Goal: Task Accomplishment & Management: Use online tool/utility

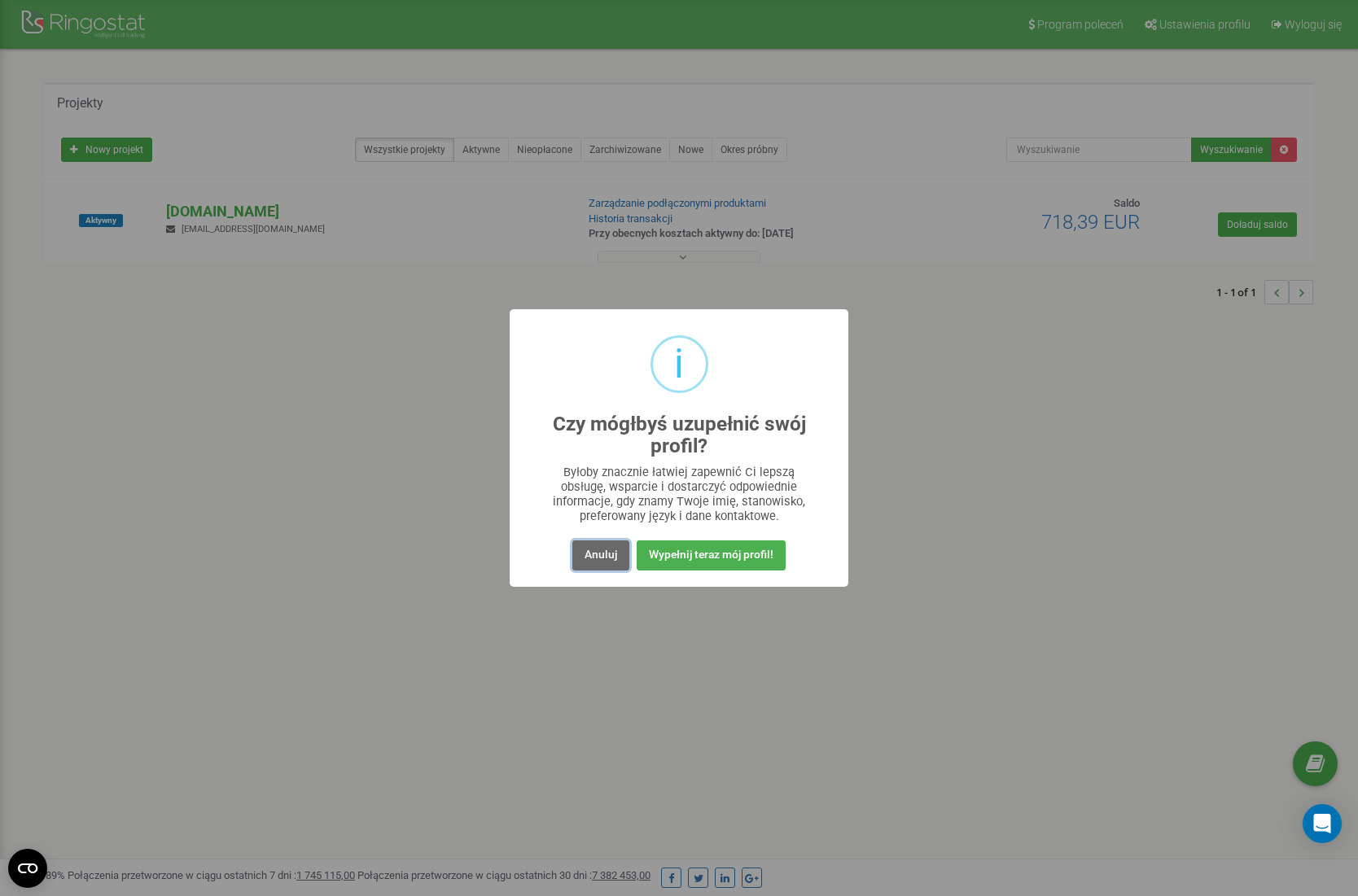
click at [599, 558] on button "Anuluj" at bounding box center [601, 555] width 57 height 30
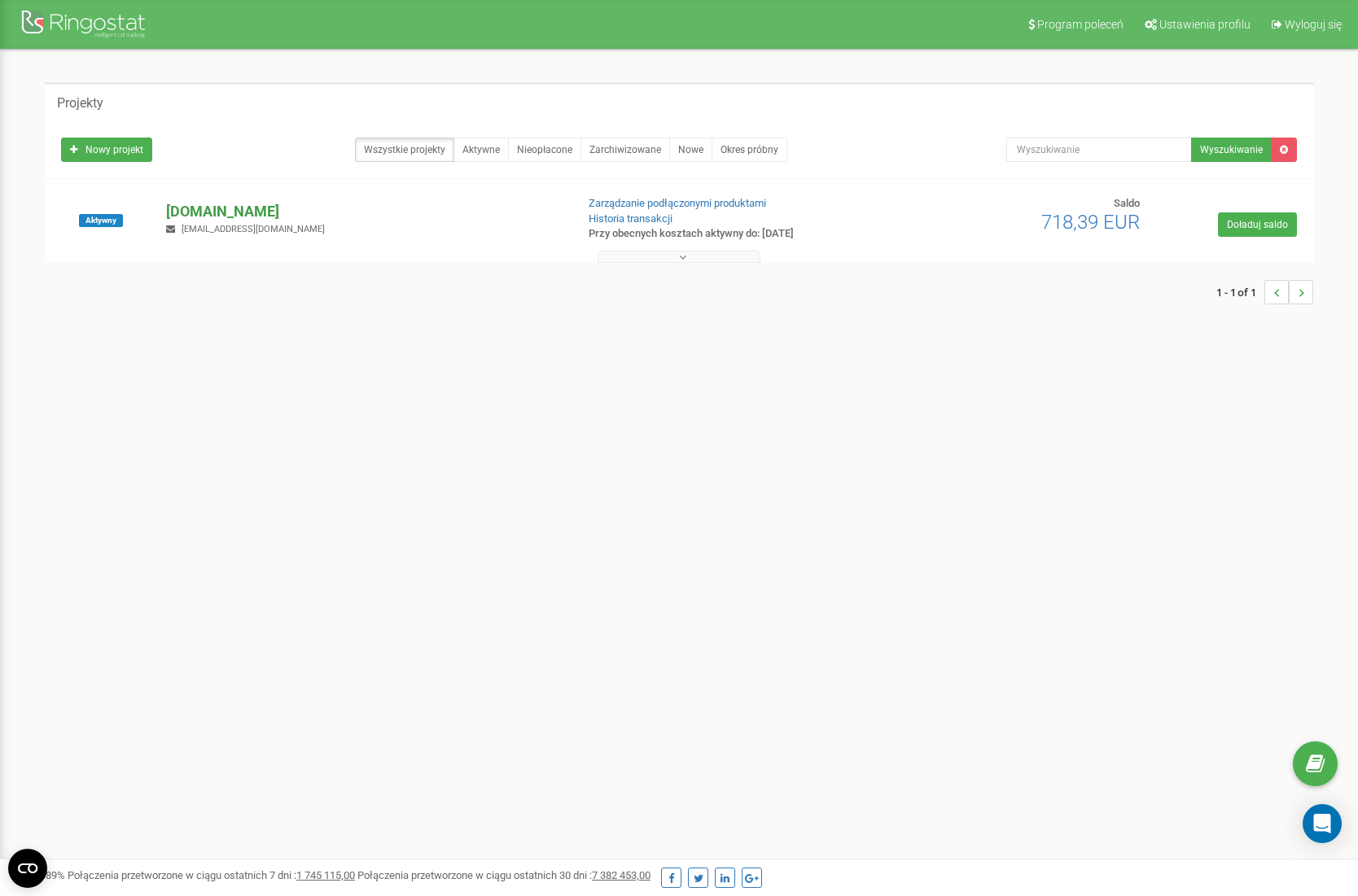
click at [181, 205] on p "[DOMAIN_NAME]" at bounding box center [364, 211] width 396 height 22
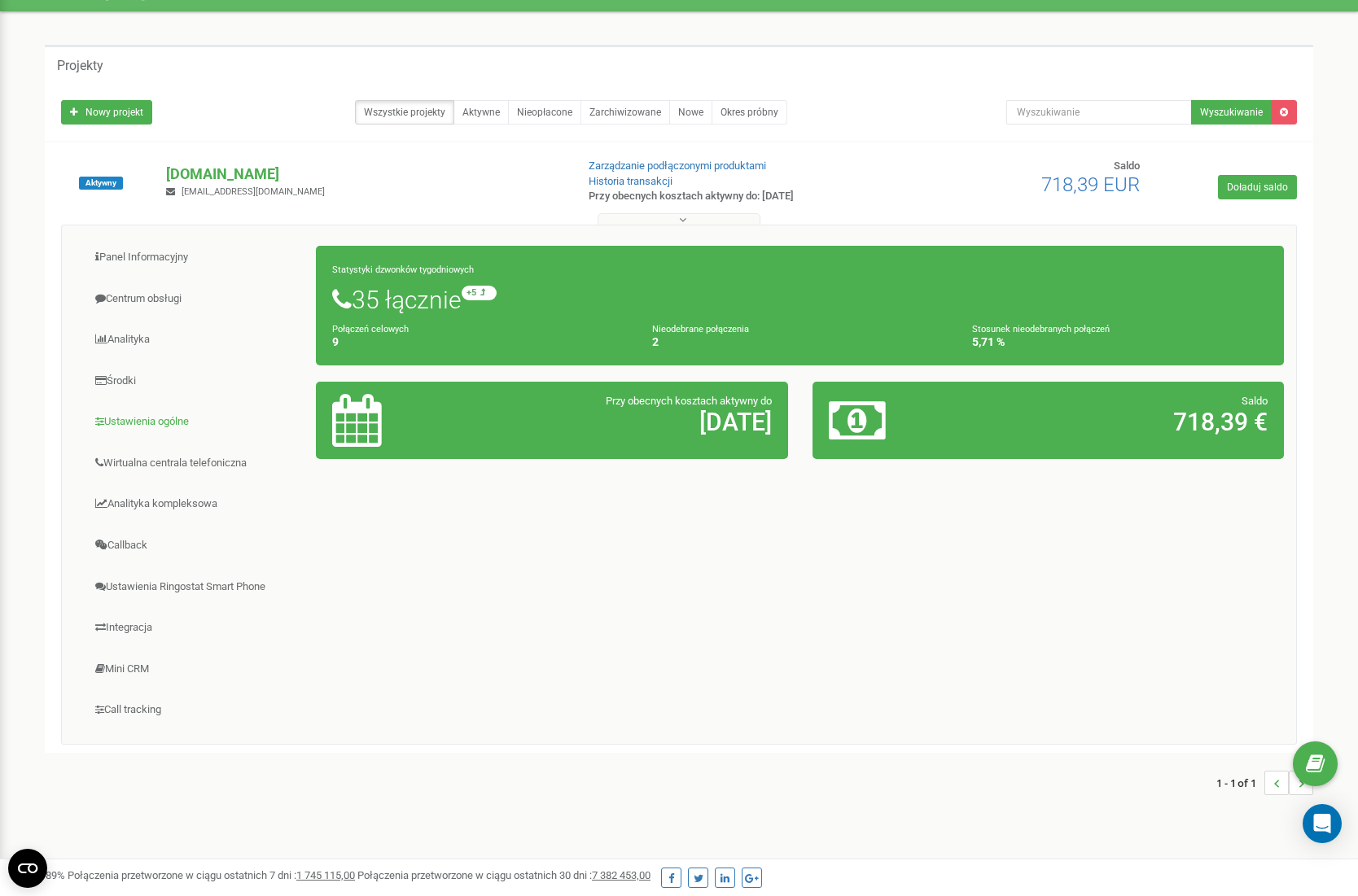
scroll to position [41, 0]
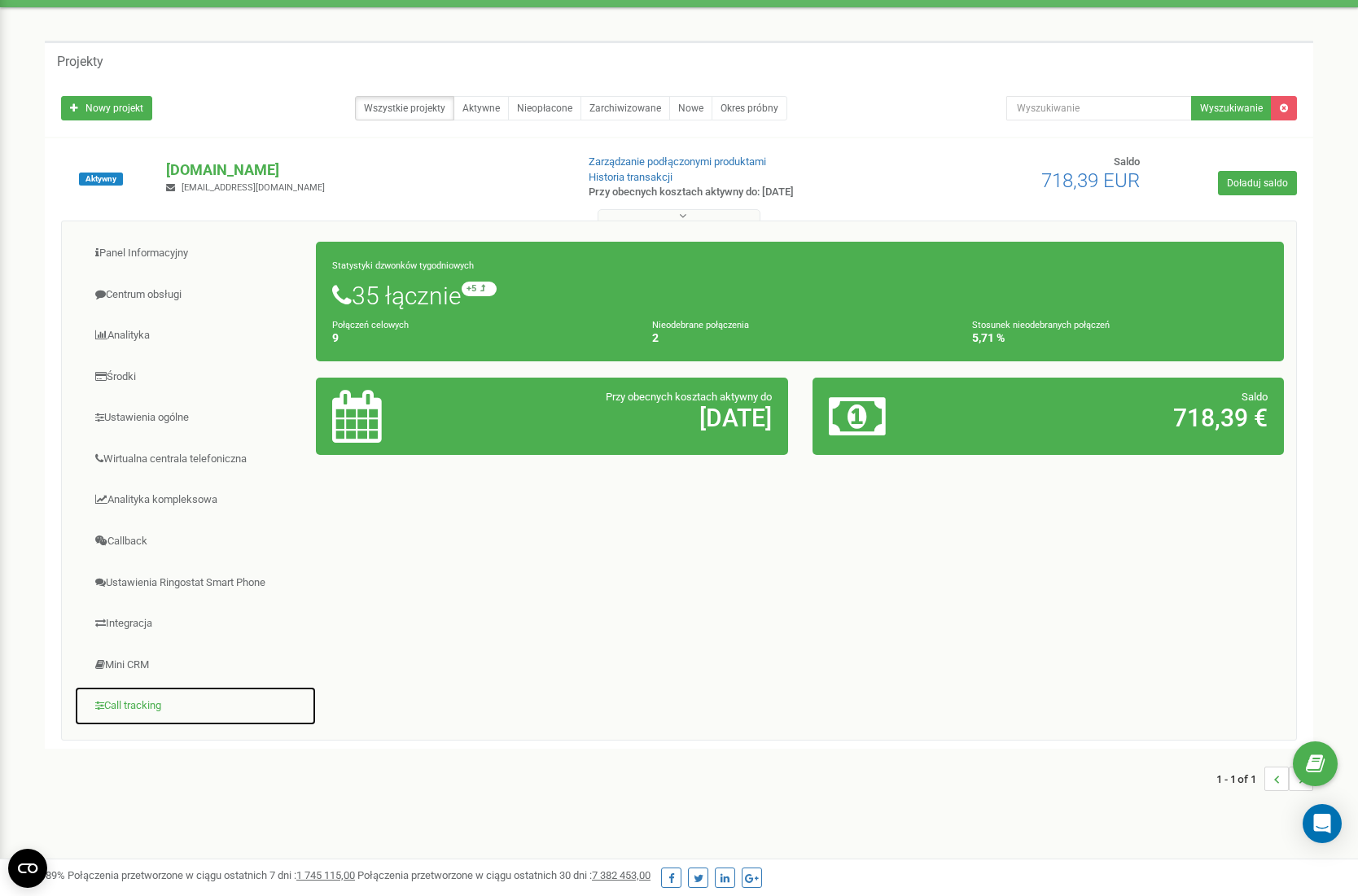
click at [143, 710] on link "Call tracking" at bounding box center [196, 706] width 243 height 40
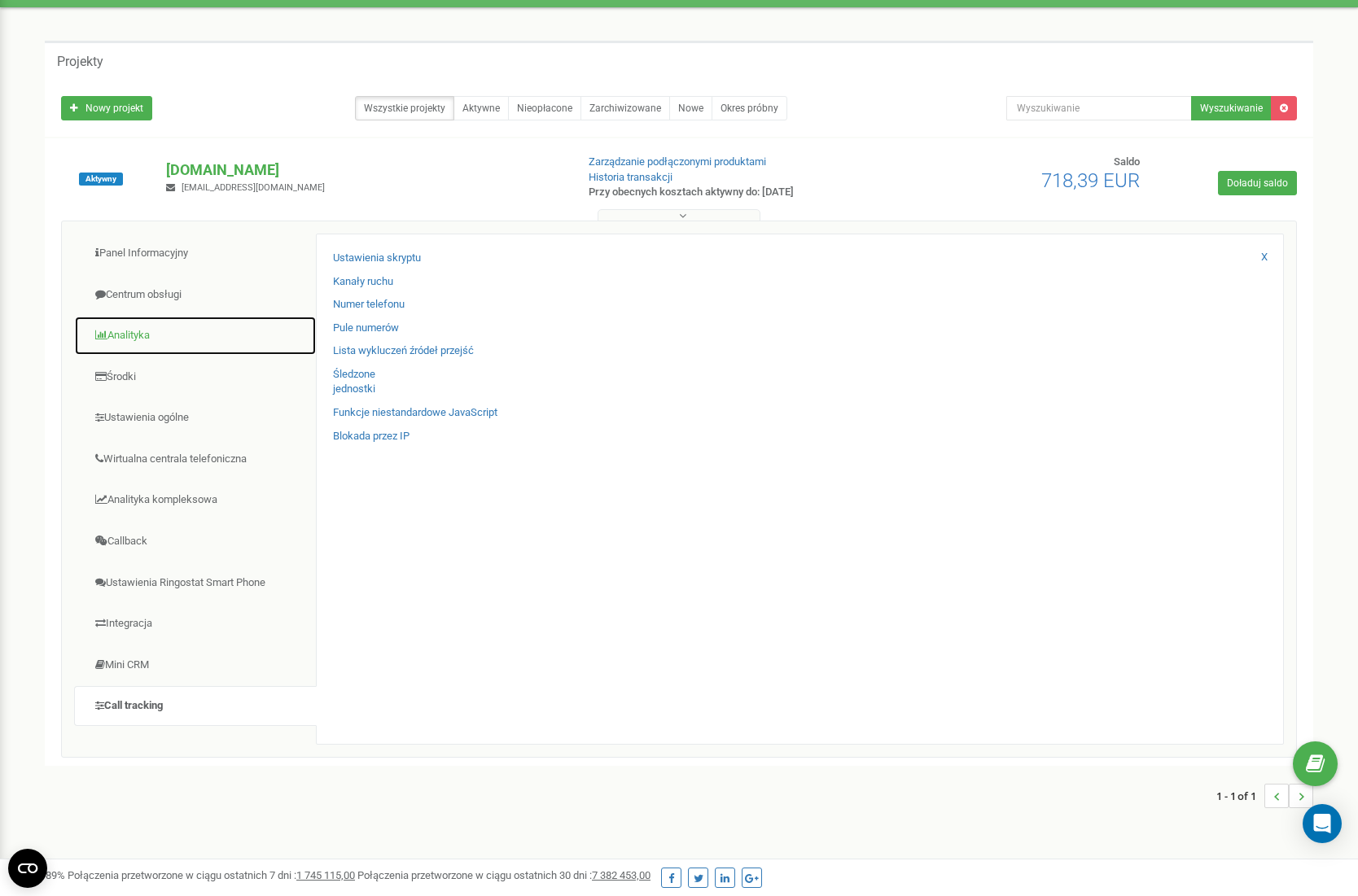
click at [130, 333] on link "Analityka" at bounding box center [196, 336] width 243 height 40
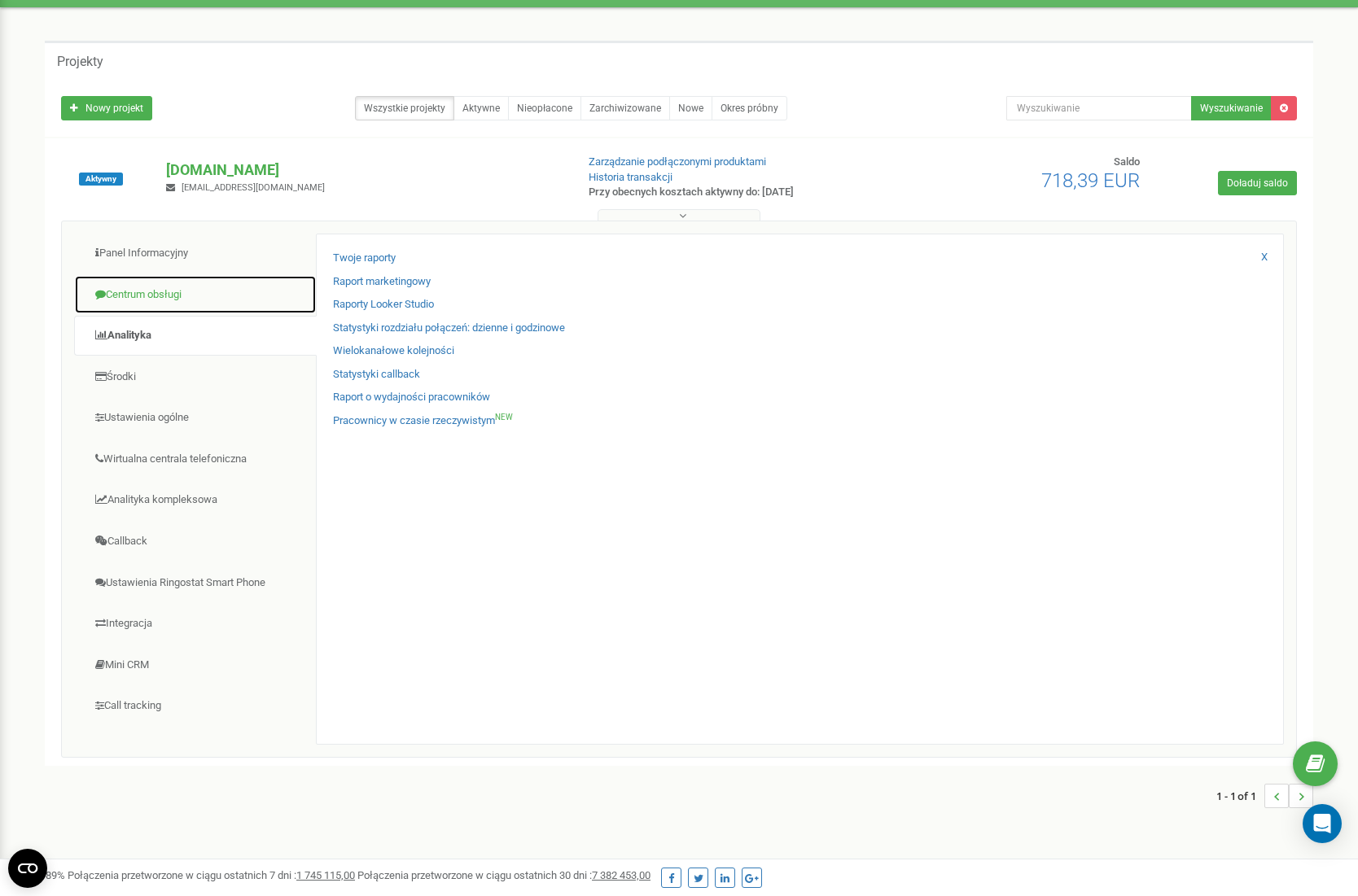
click at [184, 297] on link "Centrum obsługi" at bounding box center [196, 295] width 243 height 40
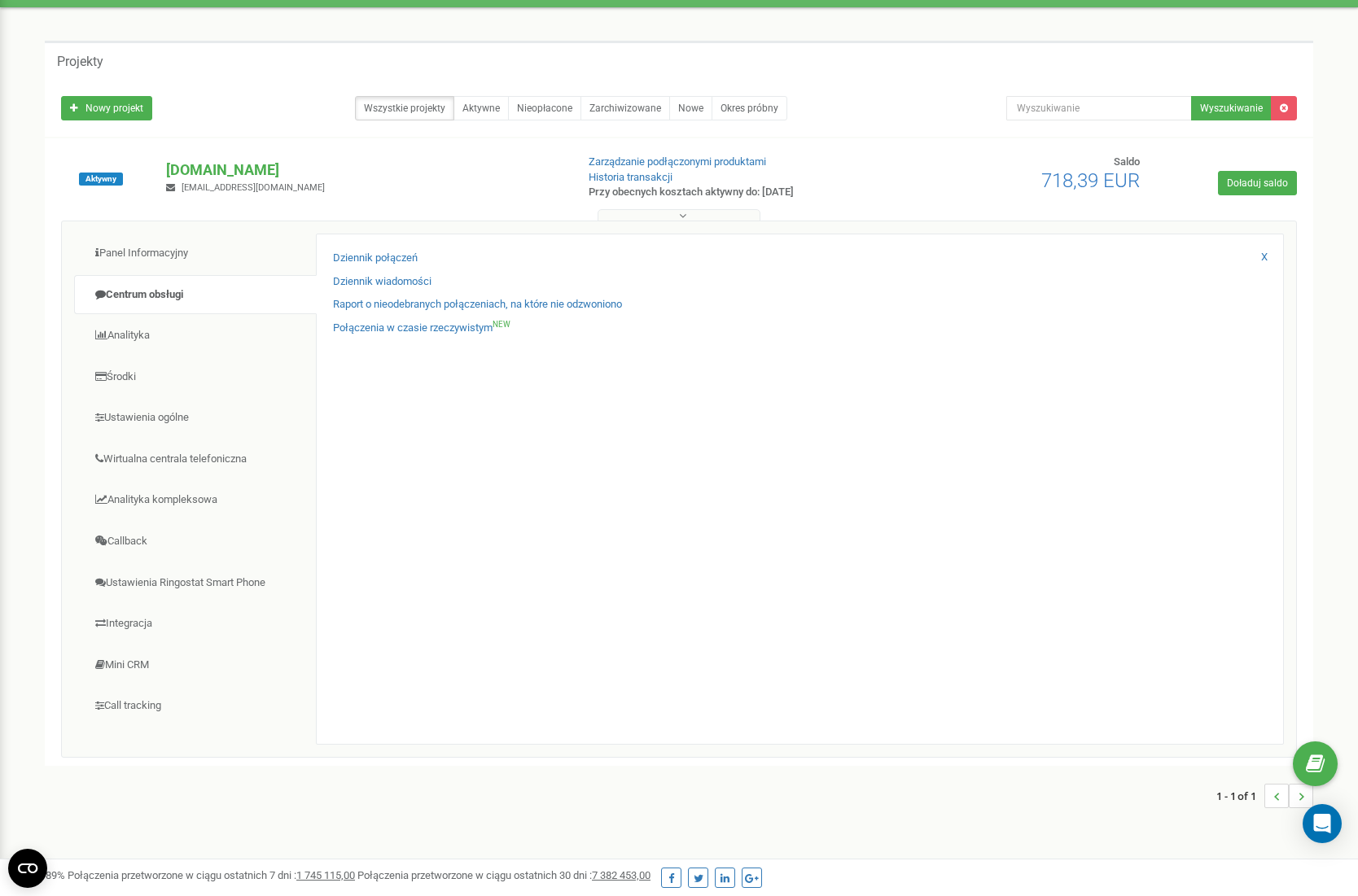
click at [389, 244] on div "Dziennik połączeń Dziennik wiadomości Raport o nieodebranych połączeniach, na k…" at bounding box center [800, 488] width 968 height 511
click at [390, 257] on link "Dziennik połączeń" at bounding box center [375, 258] width 84 height 16
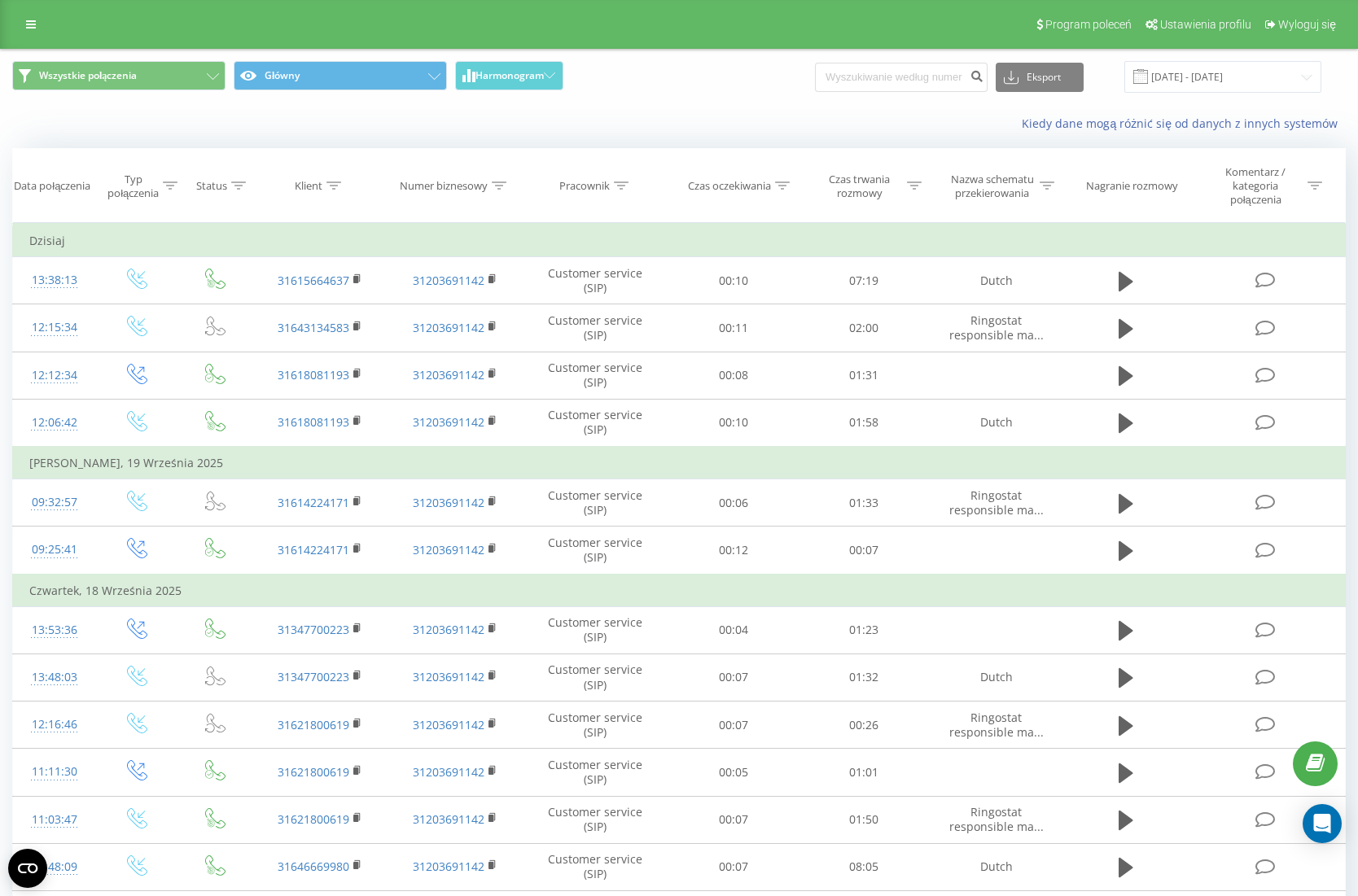
scroll to position [1, 0]
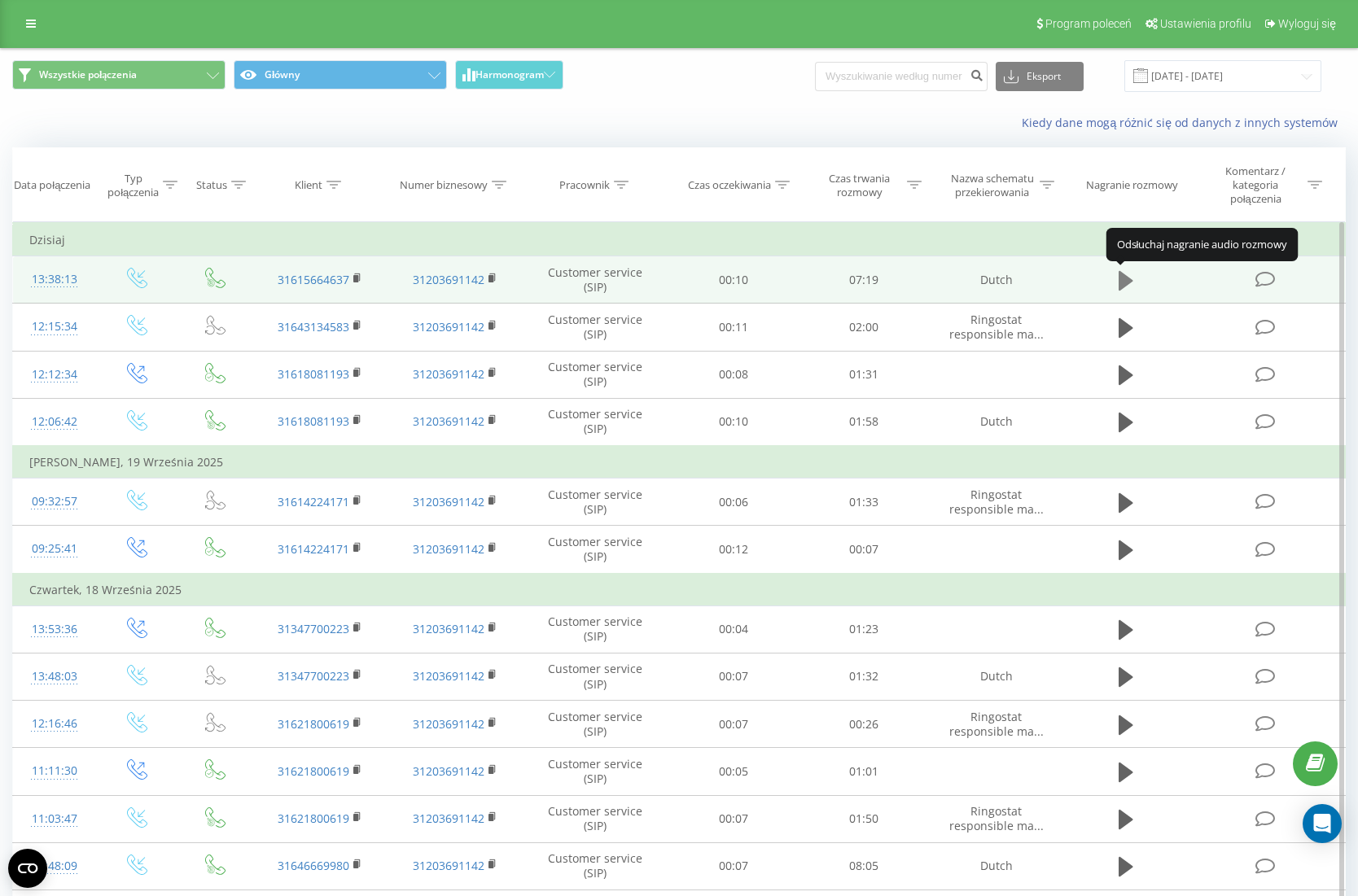
click at [1122, 280] on icon at bounding box center [1125, 281] width 15 height 20
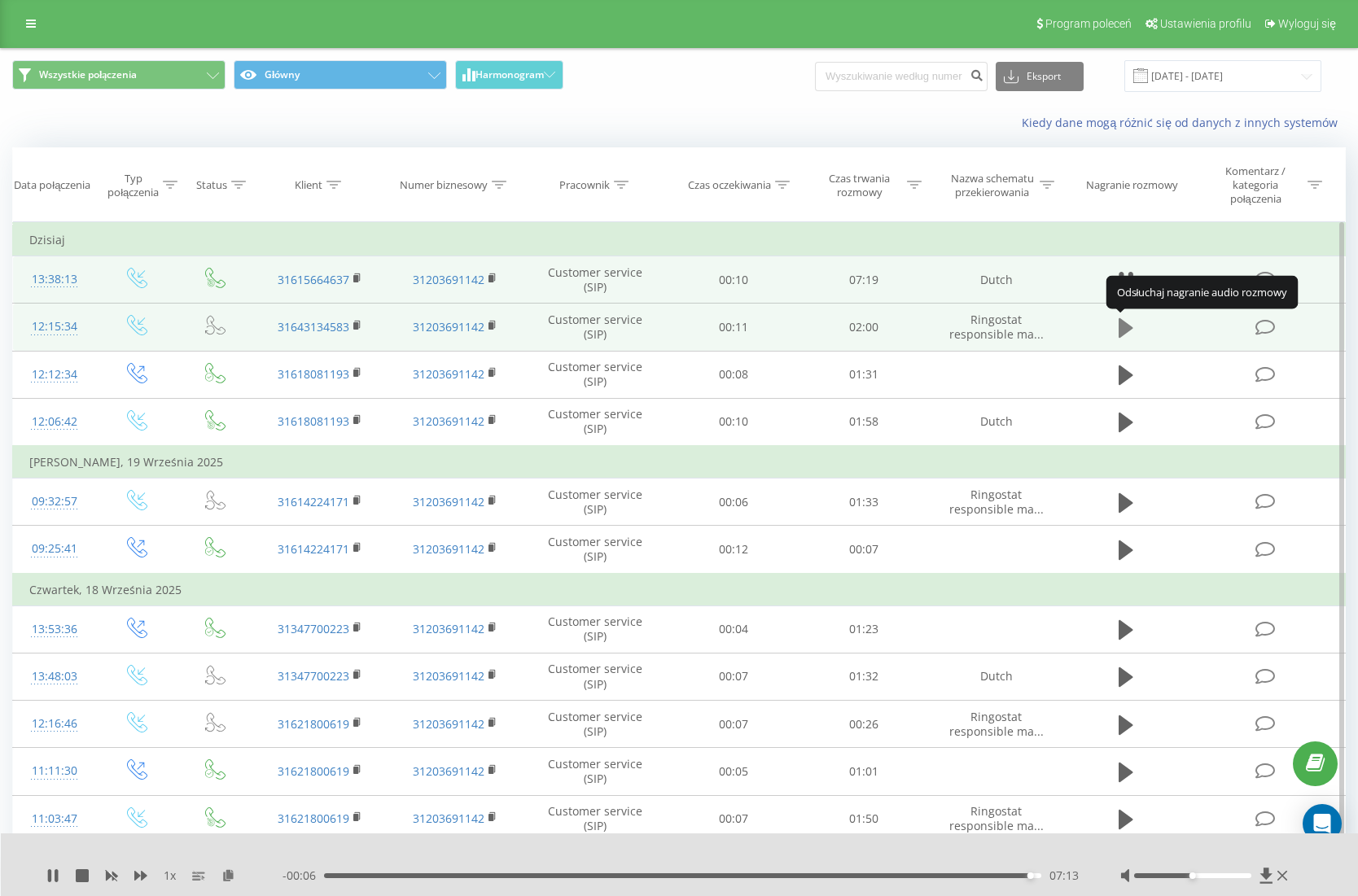
click at [1124, 331] on icon at bounding box center [1125, 327] width 15 height 20
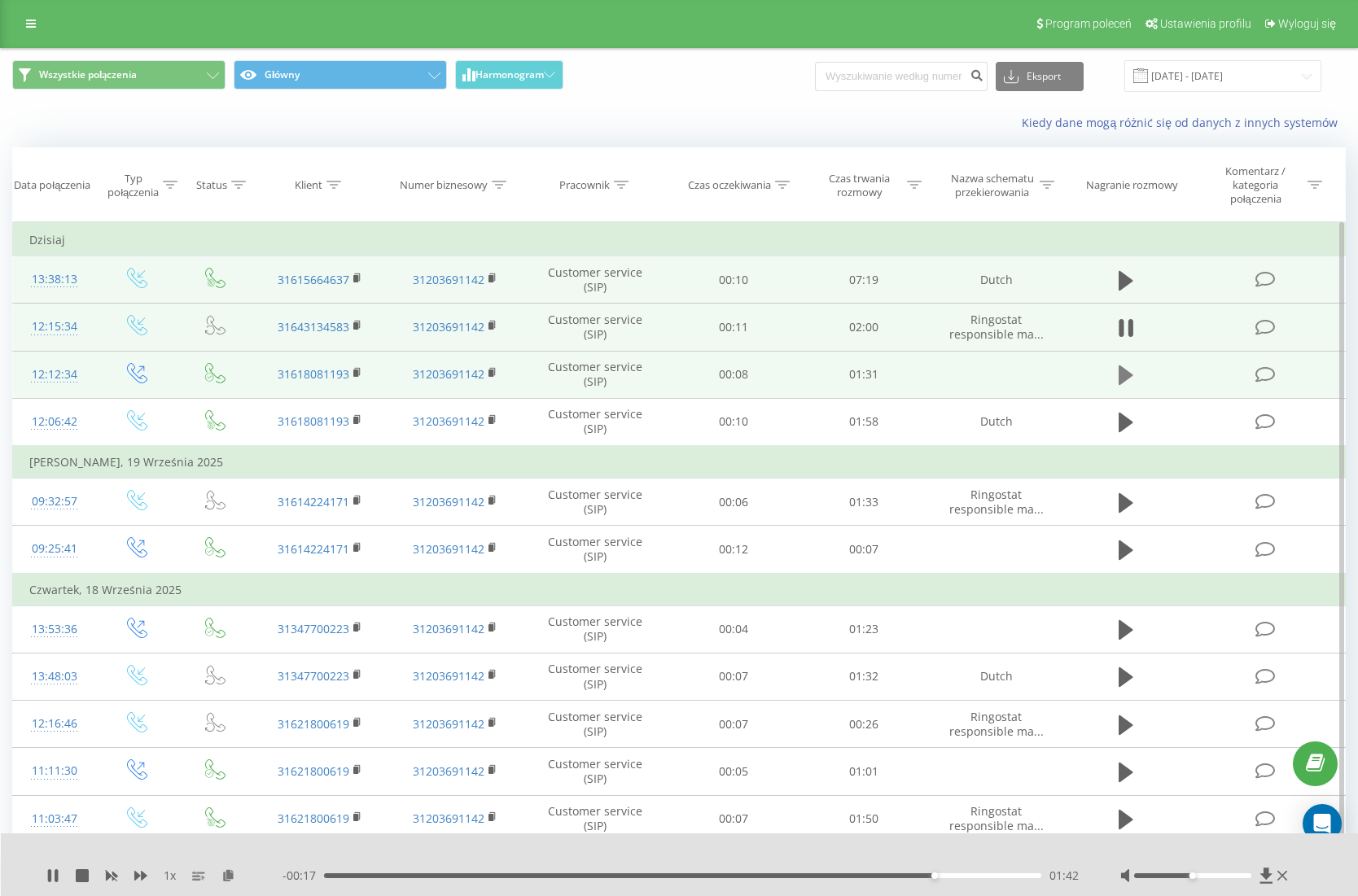
click at [1121, 378] on icon at bounding box center [1125, 375] width 15 height 20
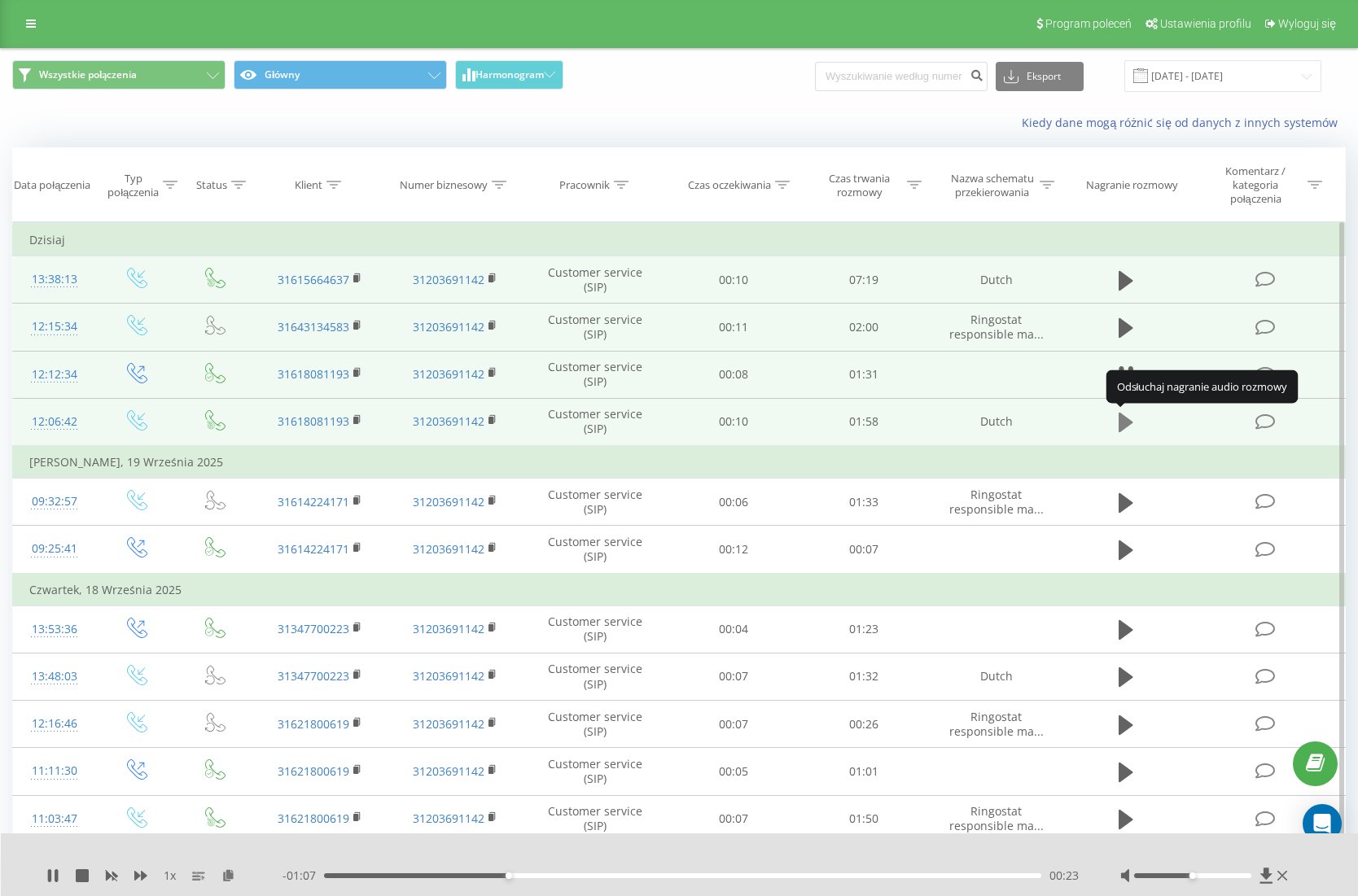
click at [1126, 432] on icon at bounding box center [1125, 422] width 15 height 22
click at [1142, 402] on td at bounding box center [1126, 422] width 125 height 48
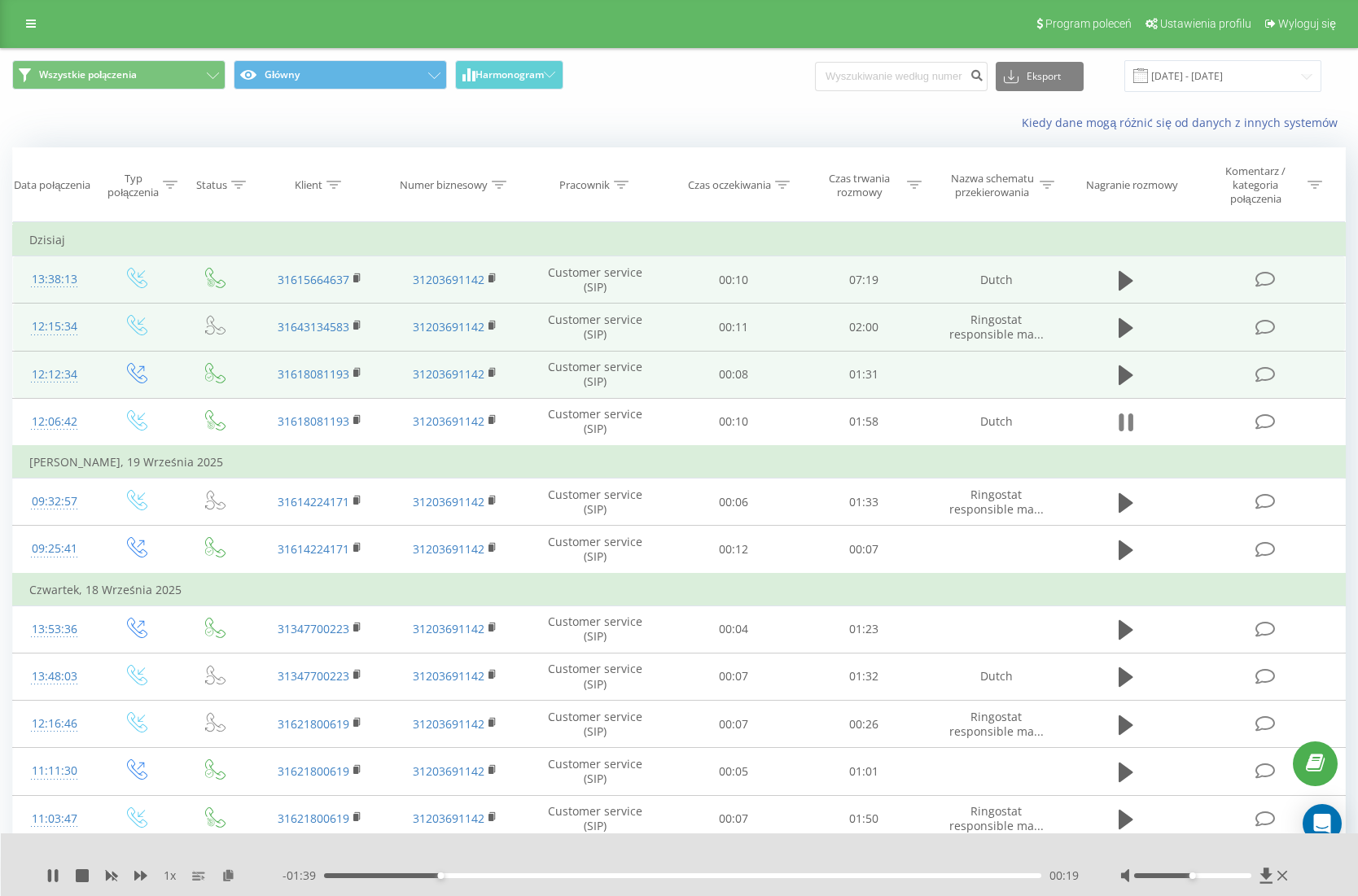
click at [1128, 413] on icon at bounding box center [1125, 422] width 15 height 22
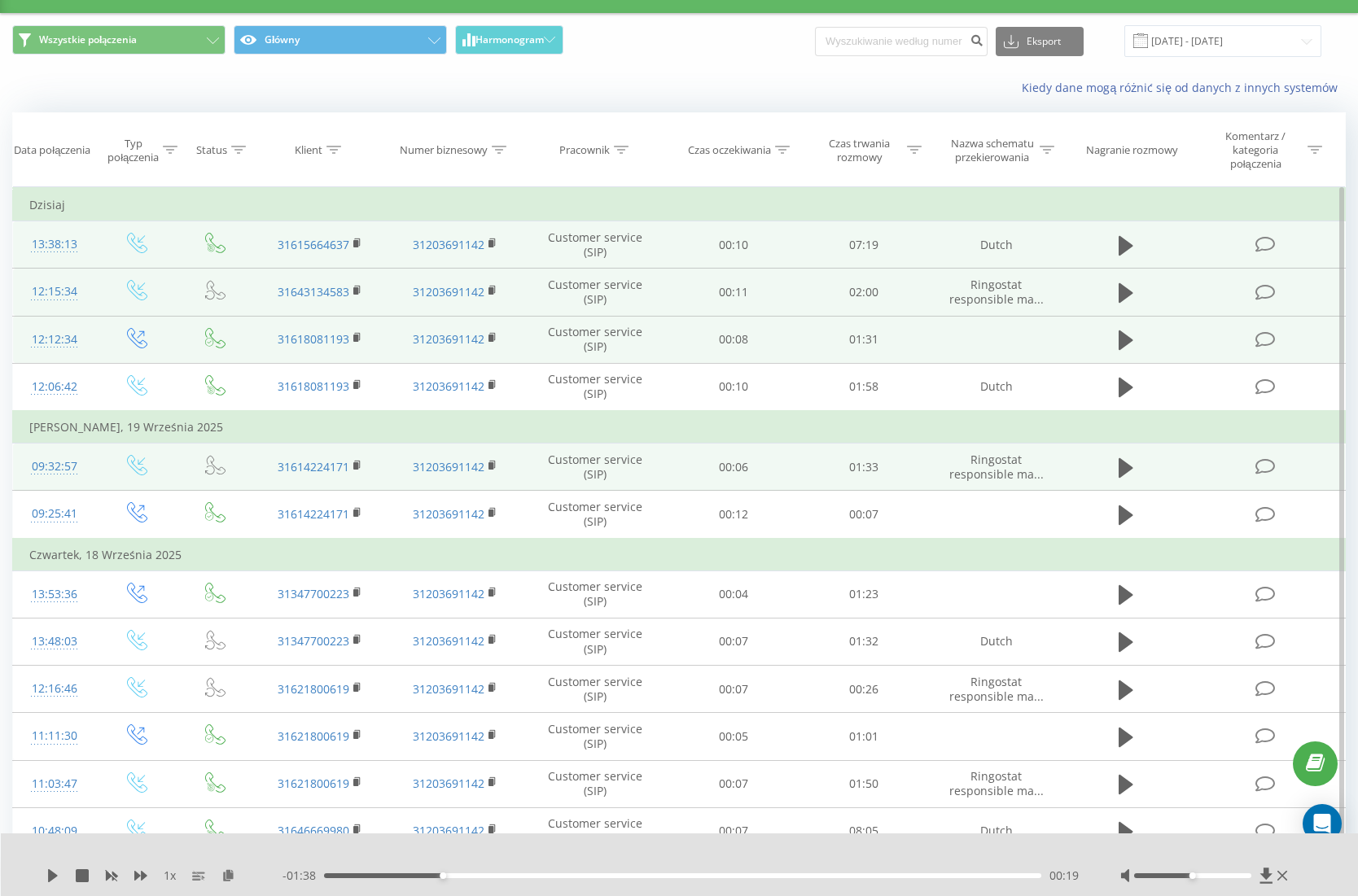
click at [1106, 465] on td at bounding box center [1126, 467] width 125 height 47
click at [1124, 466] on icon at bounding box center [1125, 468] width 15 height 20
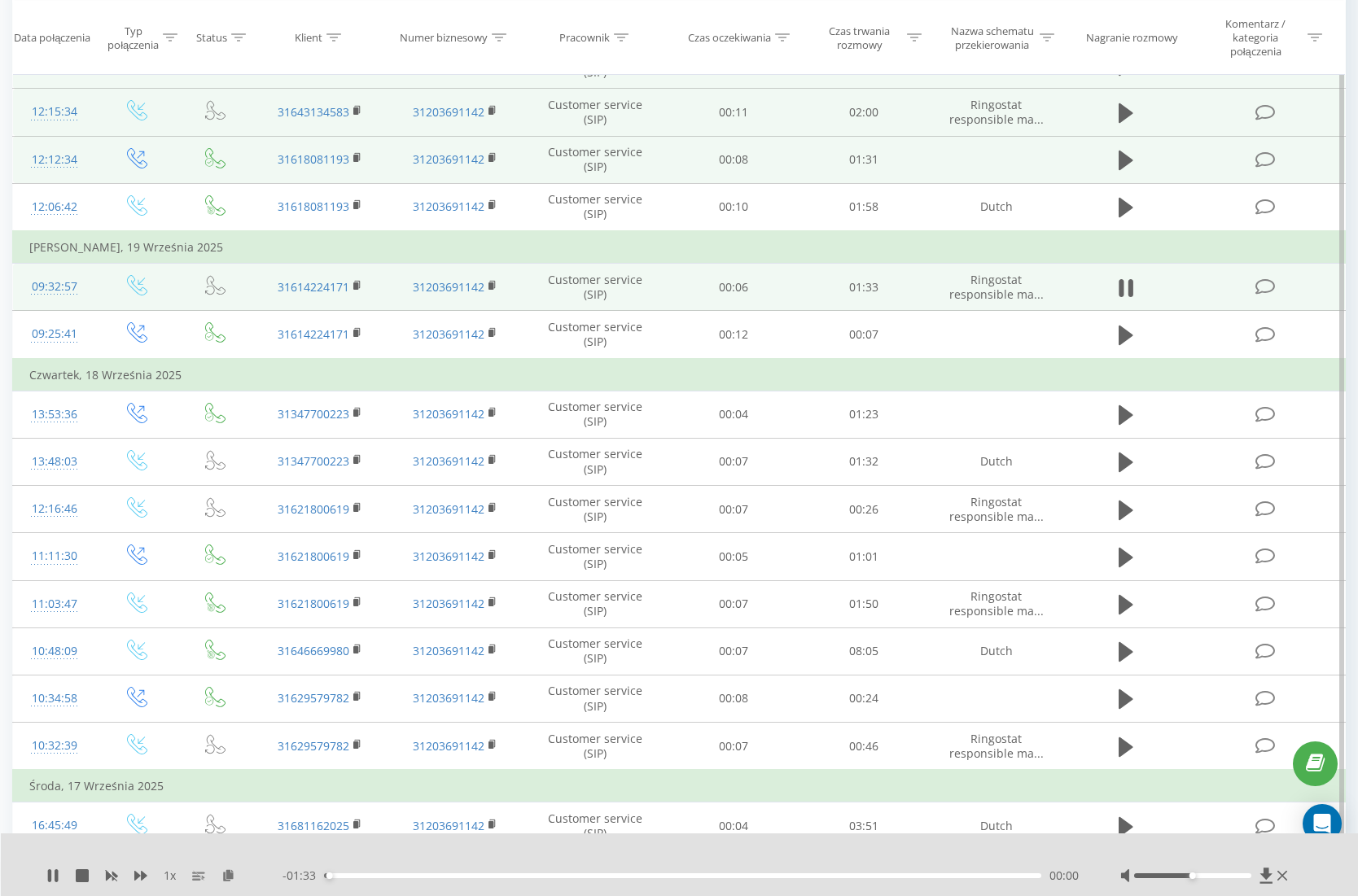
scroll to position [215, 0]
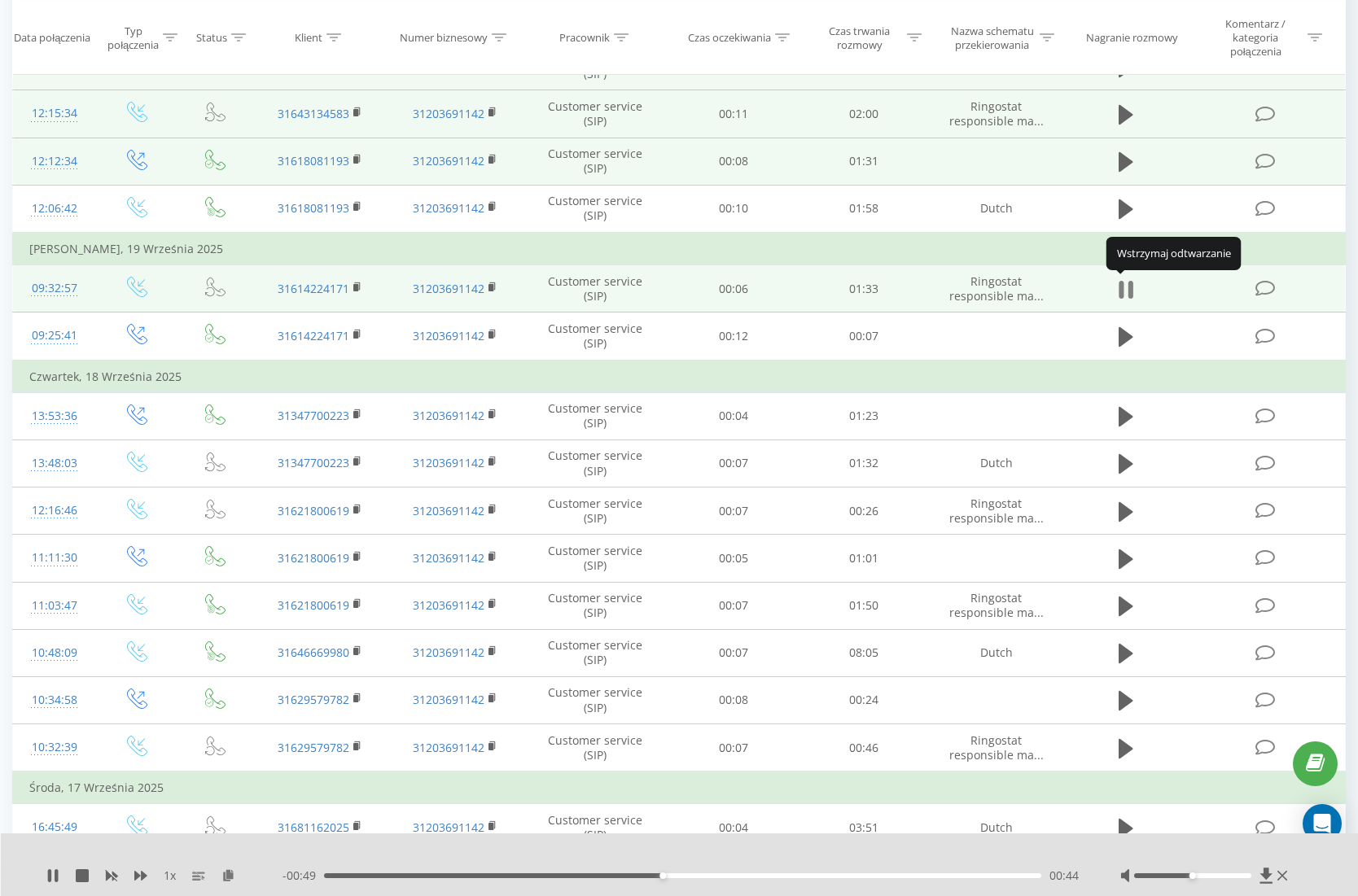
click at [1123, 290] on icon at bounding box center [1122, 289] width 5 height 18
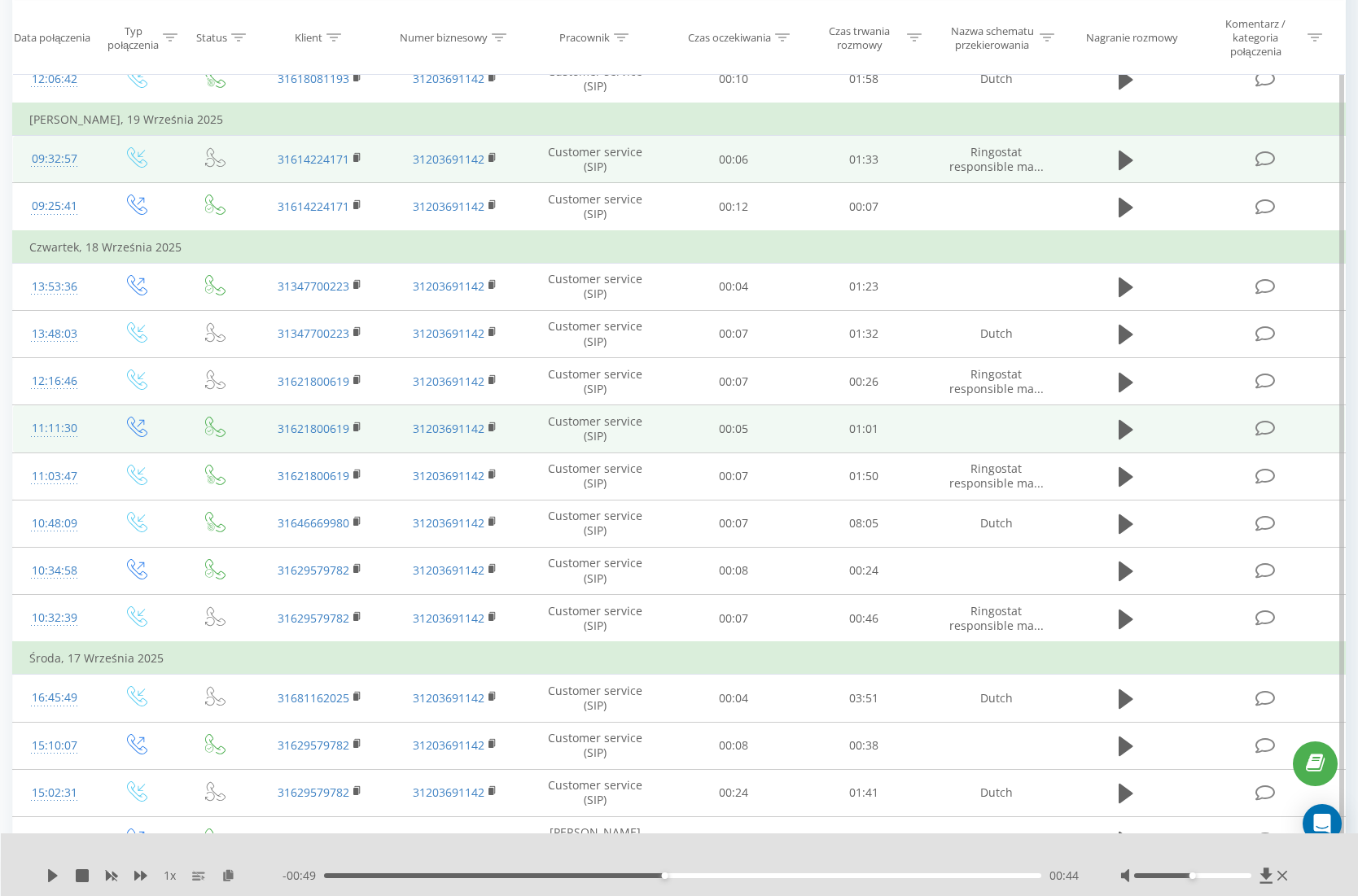
scroll to position [343, 0]
